Goal: Information Seeking & Learning: Check status

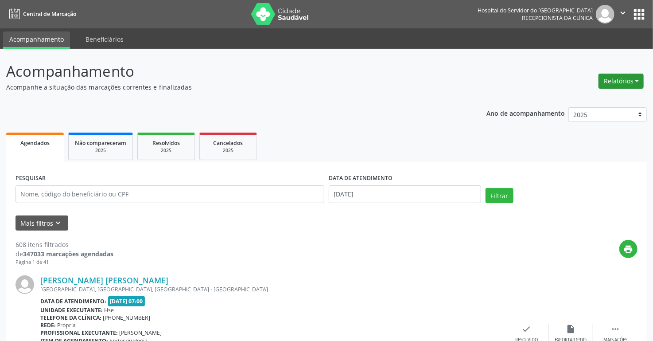
click at [617, 80] on button "Relatórios" at bounding box center [621, 81] width 45 height 15
click at [582, 101] on link "Agendamentos" at bounding box center [596, 100] width 95 height 12
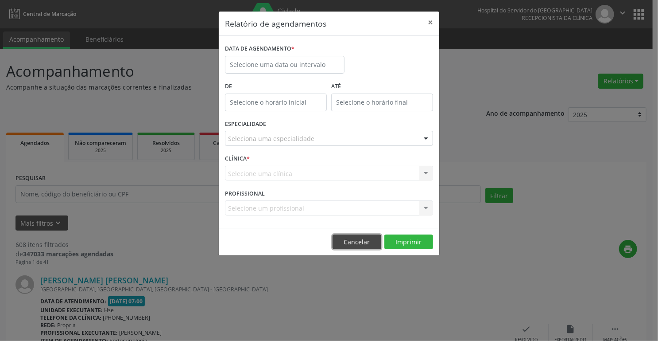
click at [357, 239] on button "Cancelar" at bounding box center [357, 241] width 49 height 15
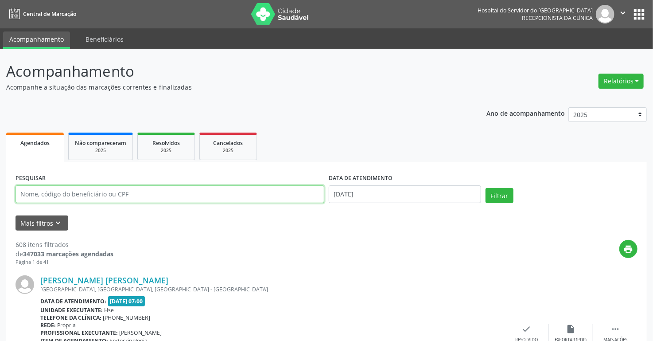
click at [137, 194] on input "text" at bounding box center [170, 194] width 309 height 18
click at [152, 190] on input "text" at bounding box center [170, 194] width 309 height 18
click at [52, 195] on input "text" at bounding box center [170, 194] width 309 height 18
type input "57099790404"
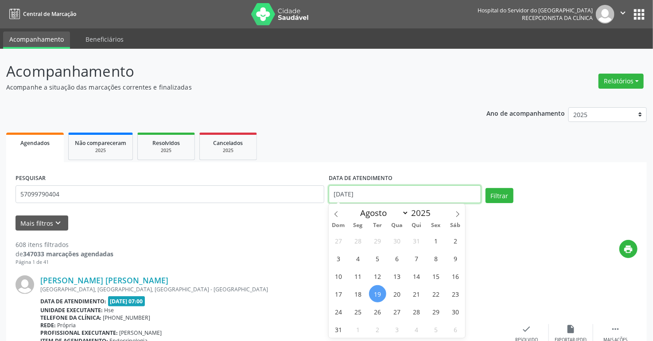
click at [394, 189] on input "[DATE]" at bounding box center [405, 194] width 152 height 18
click at [499, 196] on button "Filtrar" at bounding box center [500, 195] width 28 height 15
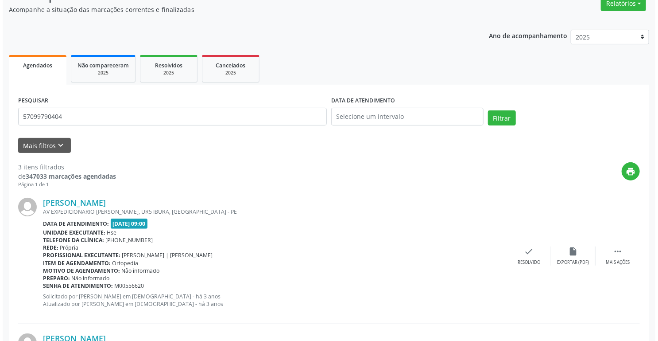
scroll to position [35, 0]
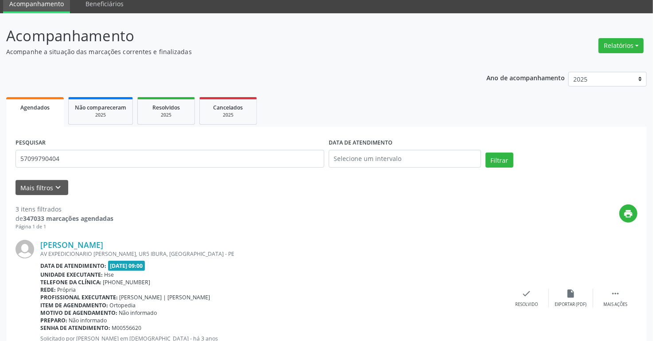
click at [165, 245] on div "[PERSON_NAME]" at bounding box center [272, 245] width 464 height 10
click at [103, 245] on link "[PERSON_NAME]" at bounding box center [71, 245] width 63 height 10
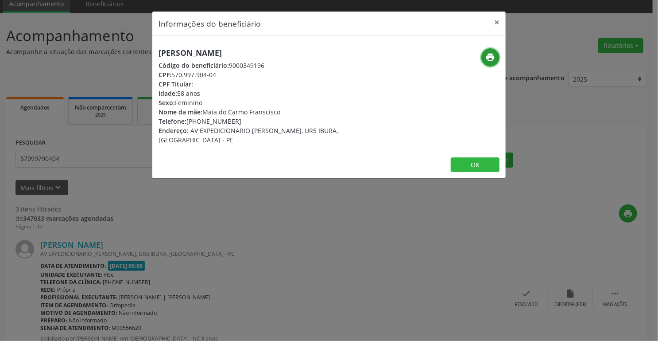
click at [489, 56] on icon "print" at bounding box center [491, 57] width 10 height 10
